Goal: Transaction & Acquisition: Purchase product/service

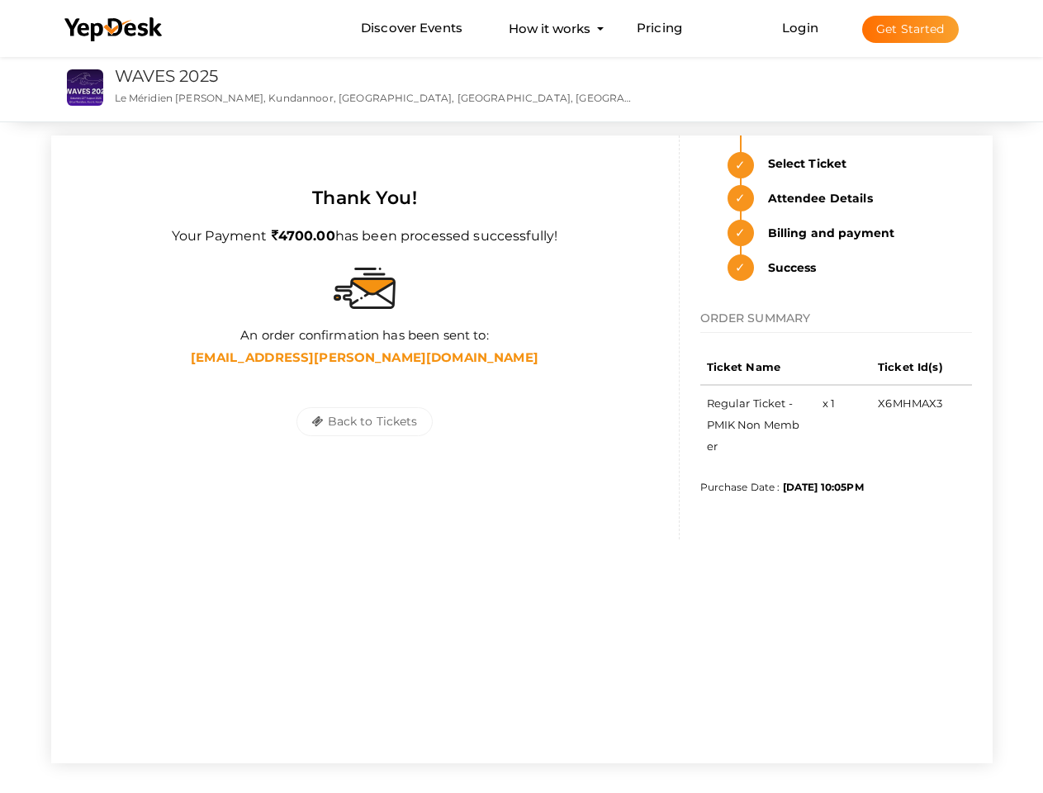
click at [521, 397] on div "Back to Tickets Save Tickets" at bounding box center [365, 421] width 587 height 103
click at [114, 30] on use at bounding box center [112, 29] width 97 height 24
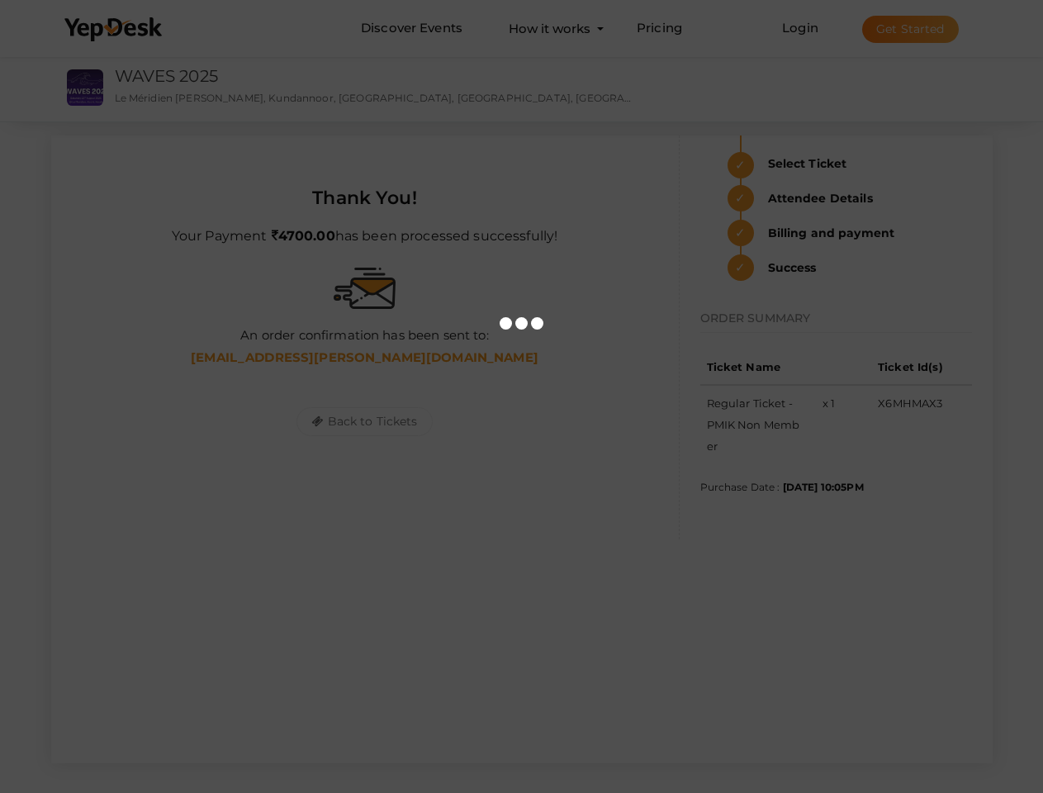
click at [801, 27] on link "Login" at bounding box center [800, 28] width 36 height 16
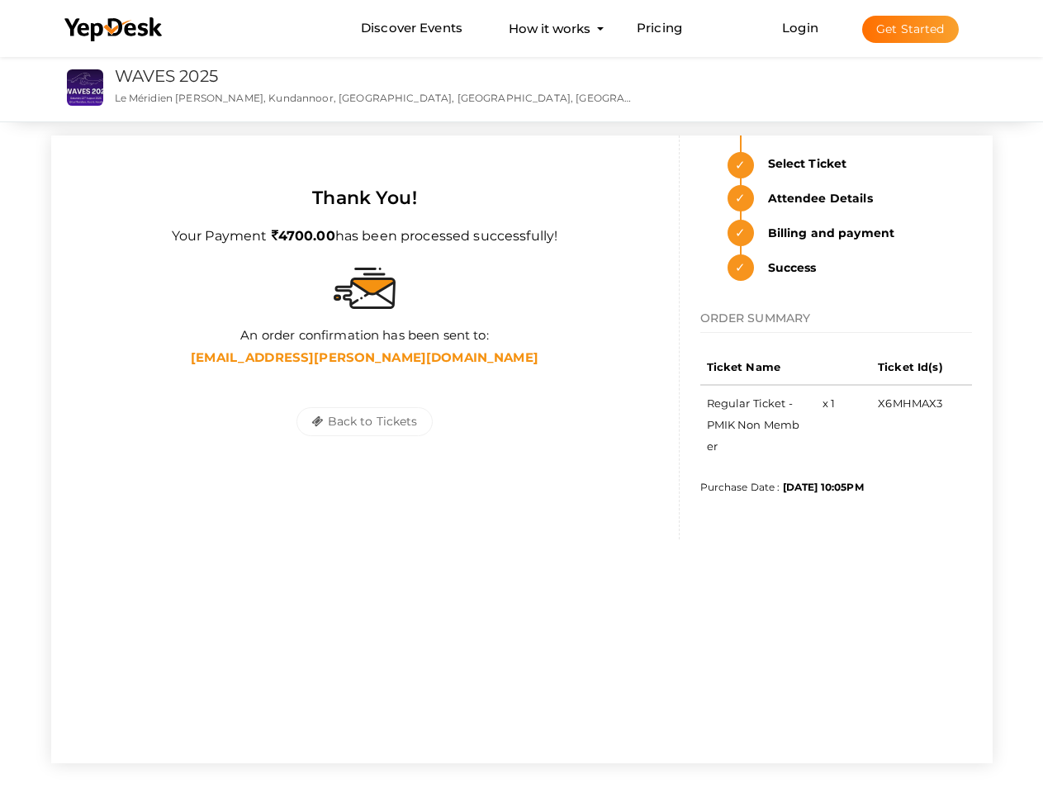
click at [910, 29] on button "Get Started" at bounding box center [910, 29] width 97 height 27
click at [364, 421] on button "Back to Tickets" at bounding box center [364, 421] width 135 height 29
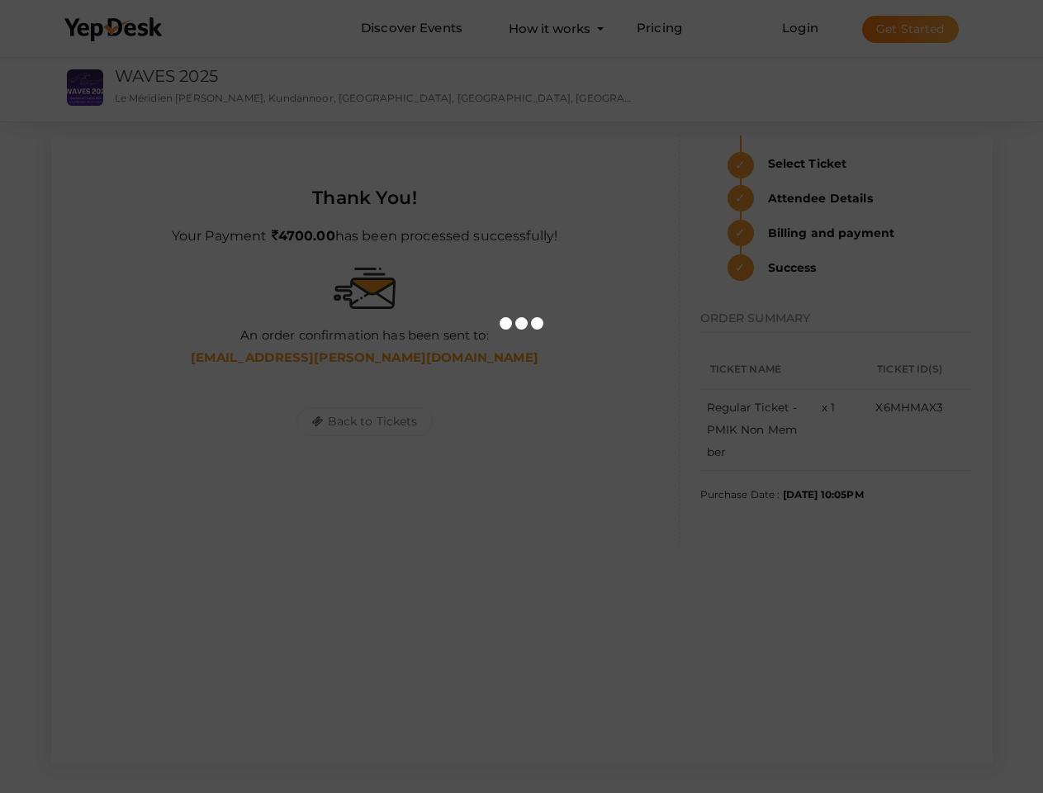
click at [167, 76] on link "WAVES 2025" at bounding box center [166, 76] width 103 height 20
